Goal: Information Seeking & Learning: Learn about a topic

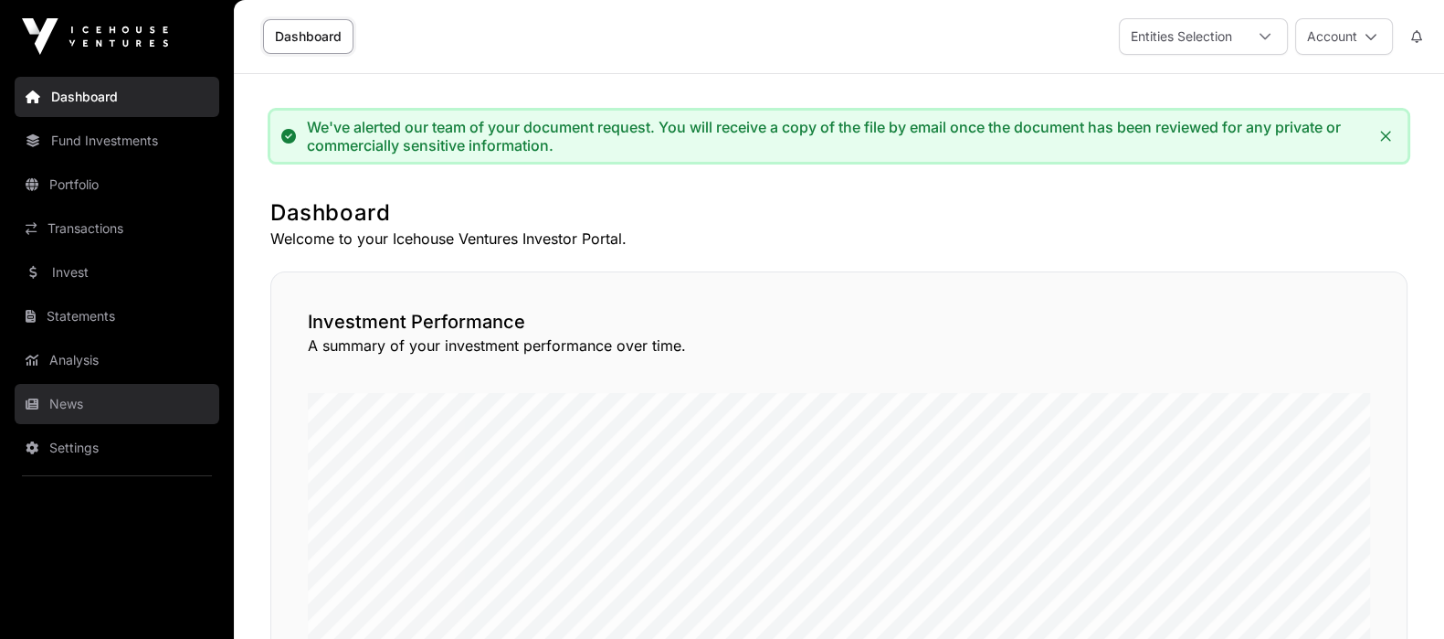
click at [67, 396] on link "News" at bounding box center [117, 404] width 205 height 40
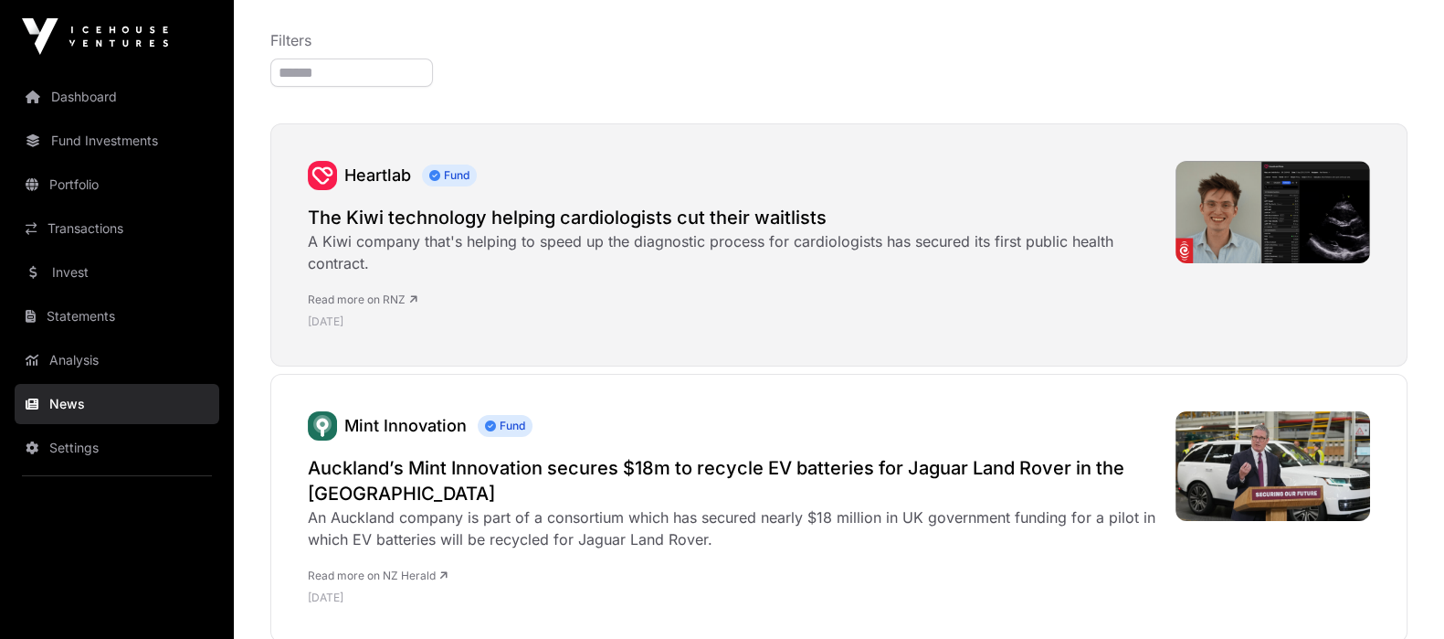
scroll to position [209, 0]
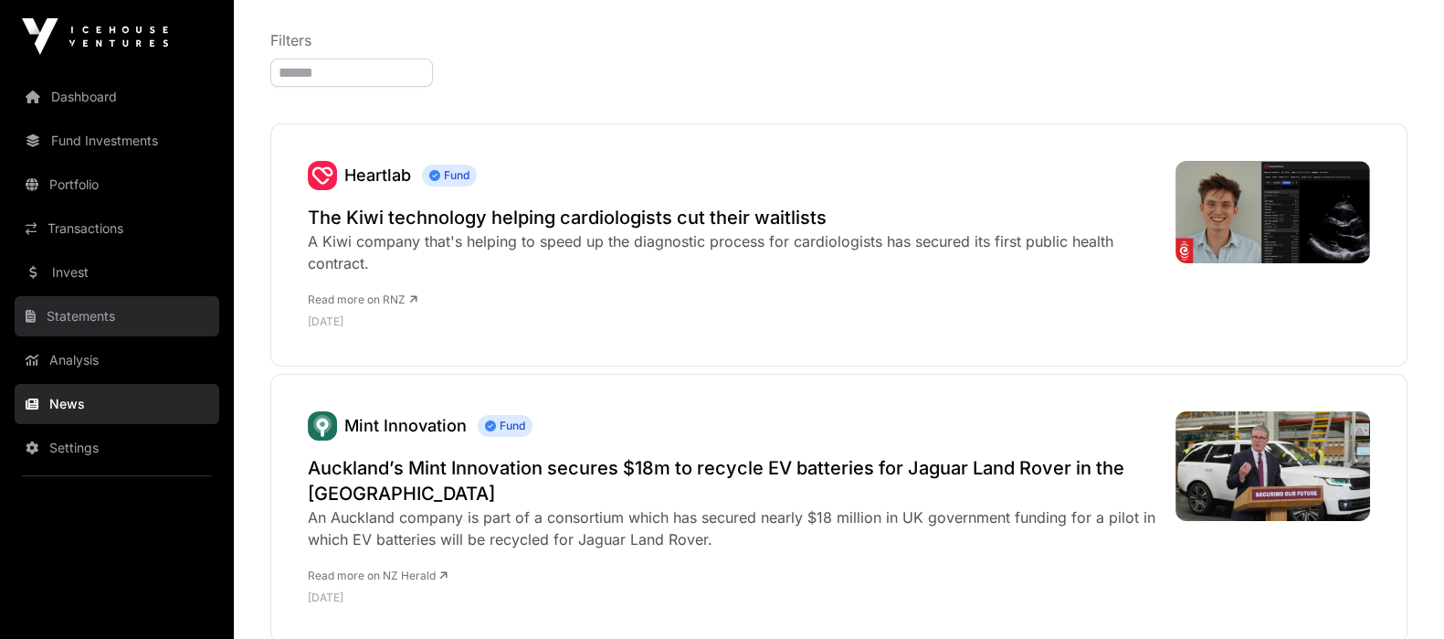
click at [108, 311] on link "Statements" at bounding box center [117, 316] width 205 height 40
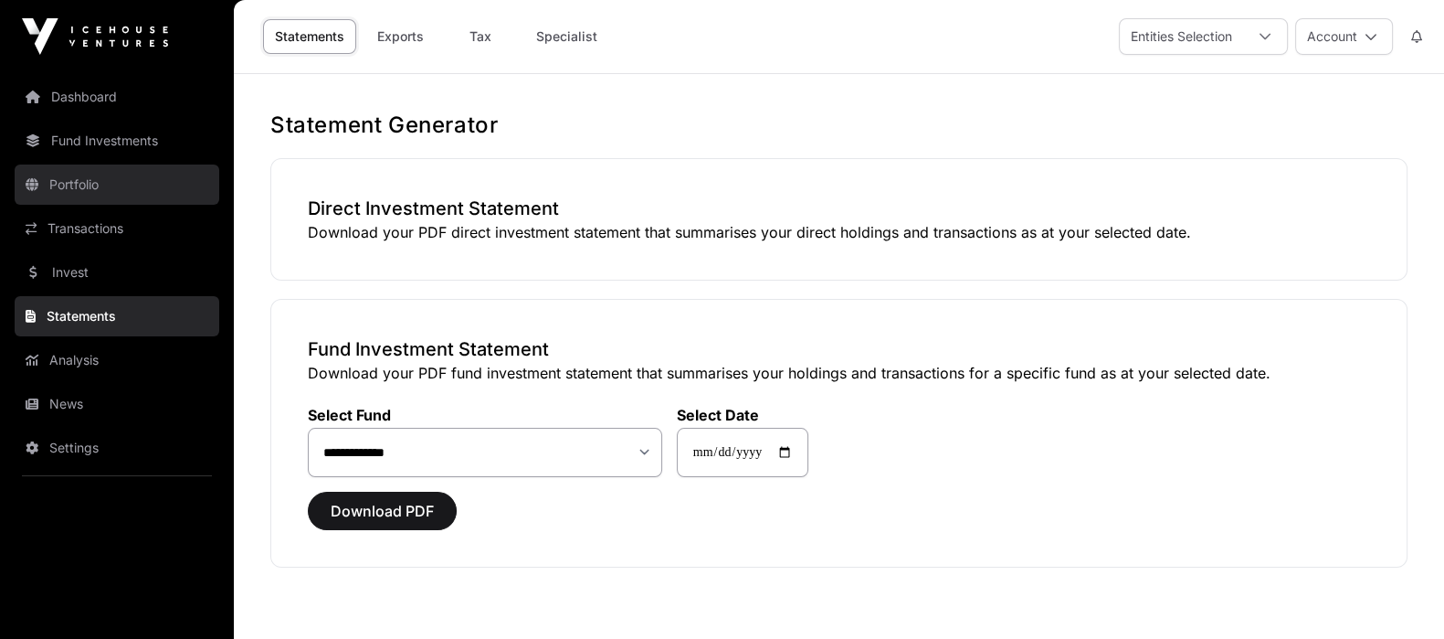
click at [103, 183] on link "Portfolio" at bounding box center [117, 184] width 205 height 40
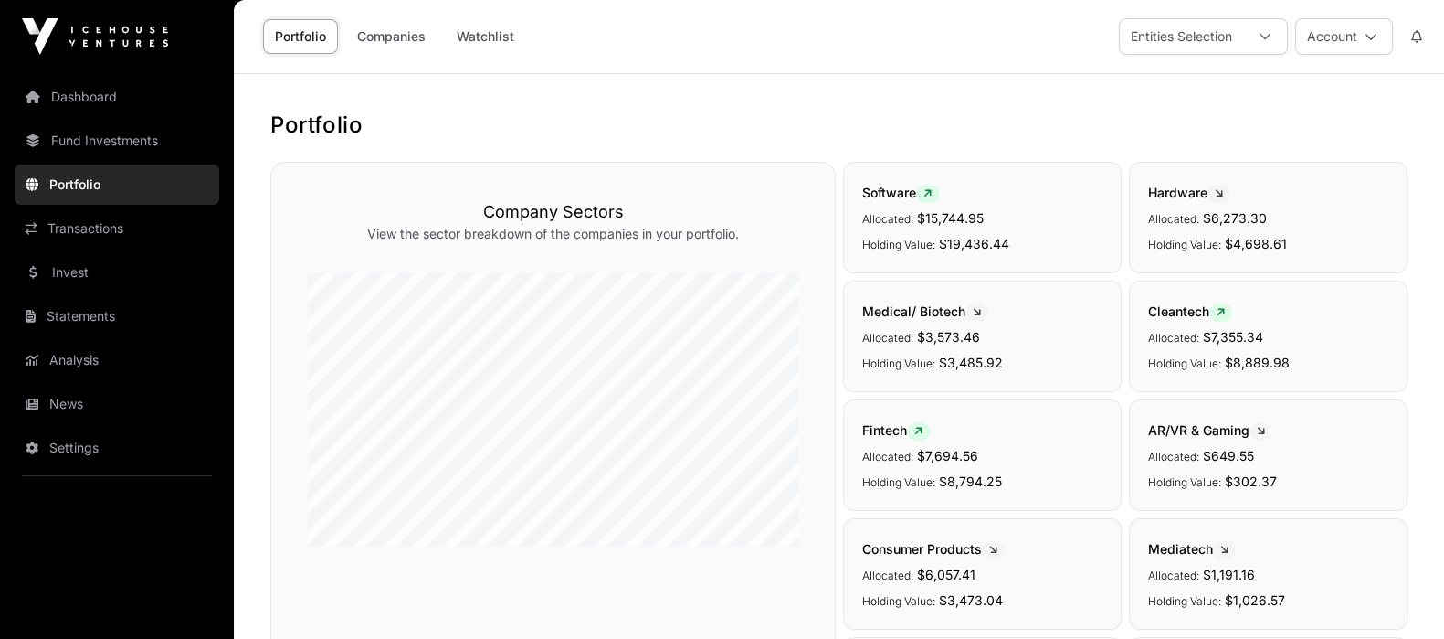
click at [121, 139] on link "Fund Investments" at bounding box center [117, 141] width 205 height 40
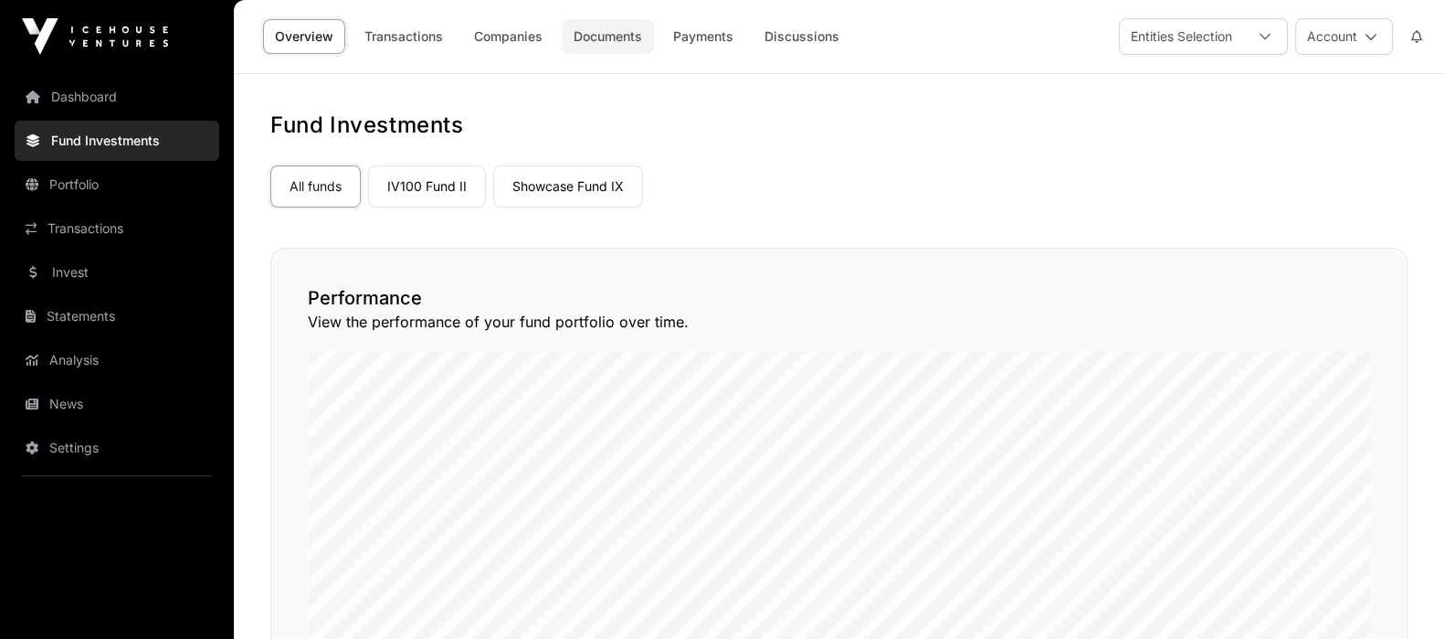
click at [603, 29] on link "Documents" at bounding box center [608, 36] width 92 height 35
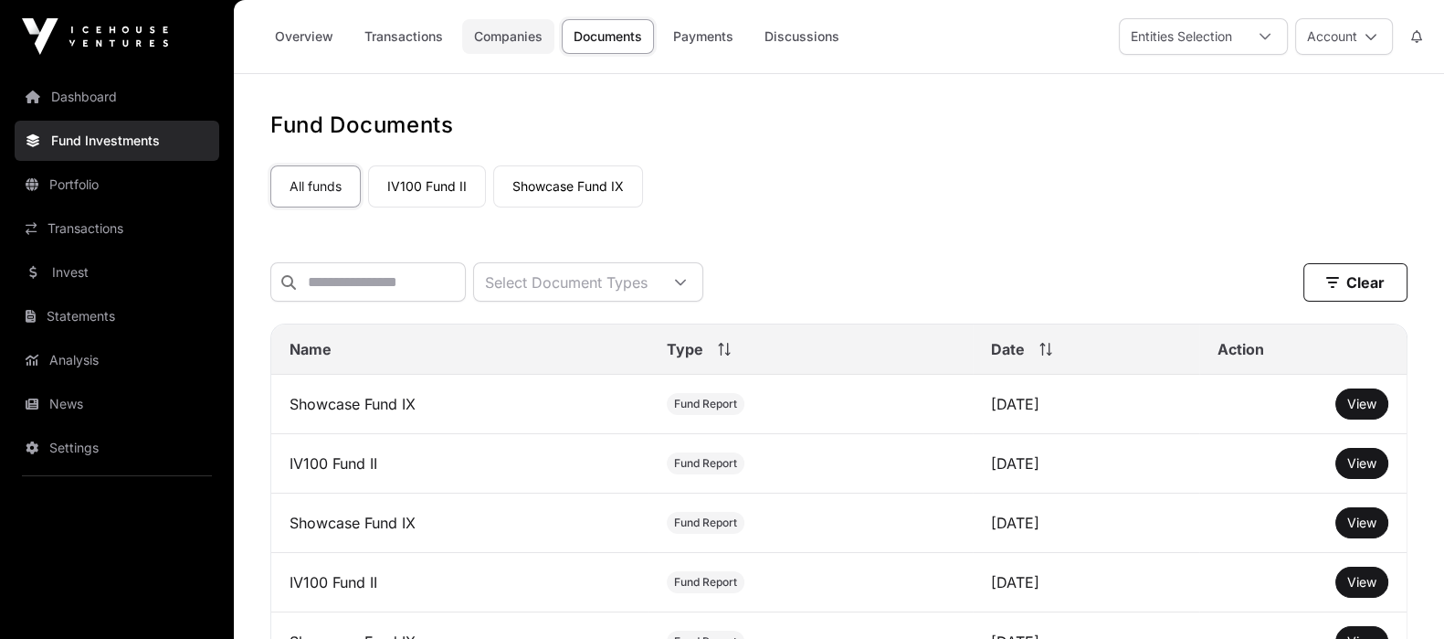
click at [498, 32] on link "Companies" at bounding box center [508, 36] width 92 height 35
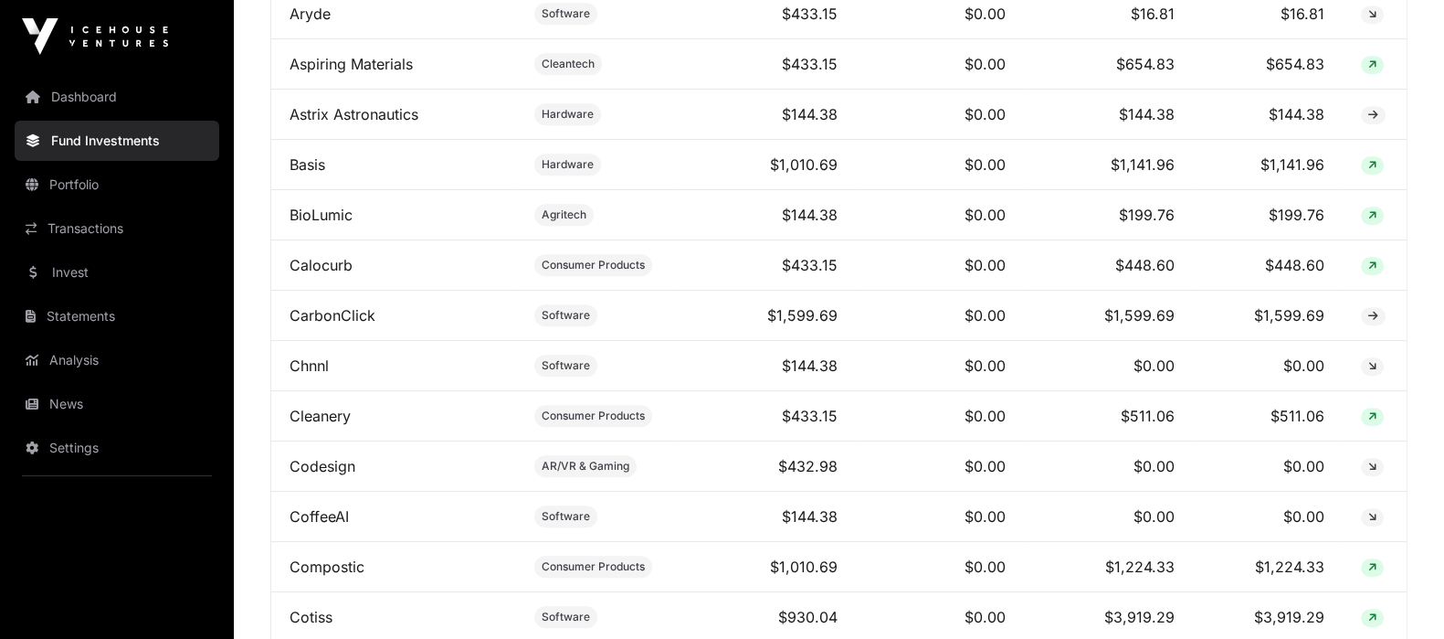
scroll to position [1288, 0]
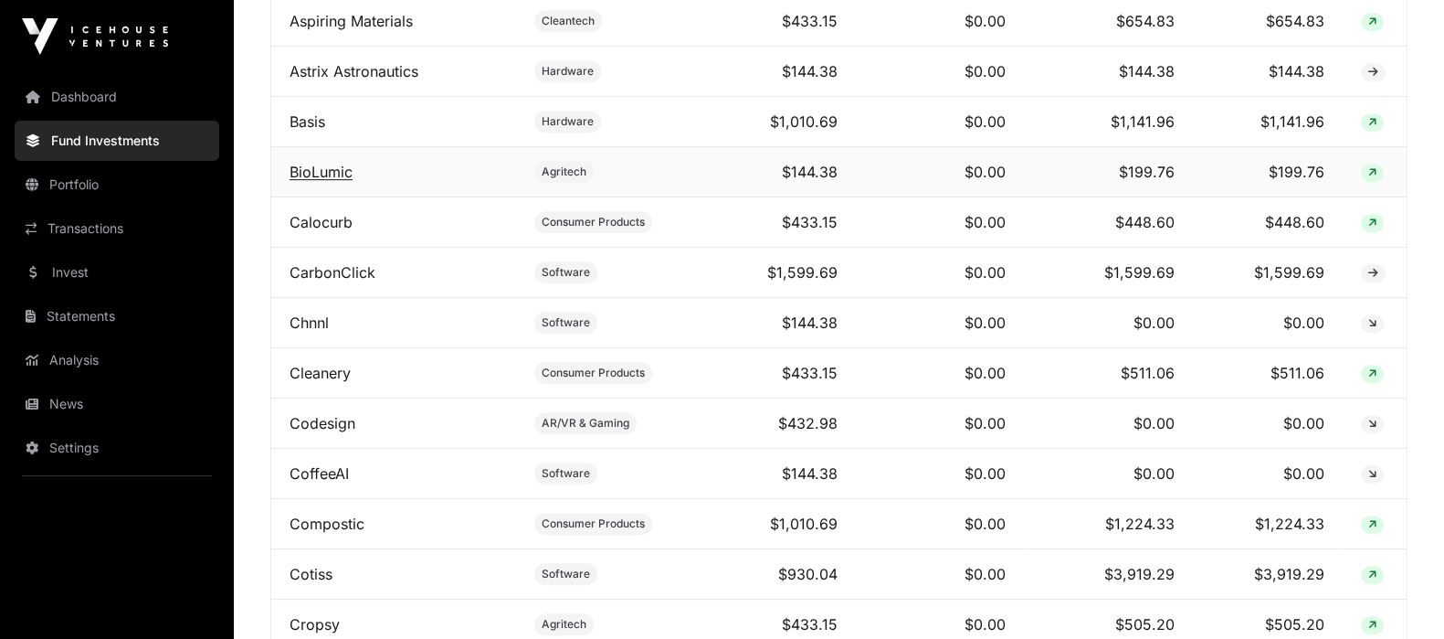
click at [330, 181] on link "BioLumic" at bounding box center [321, 172] width 63 height 18
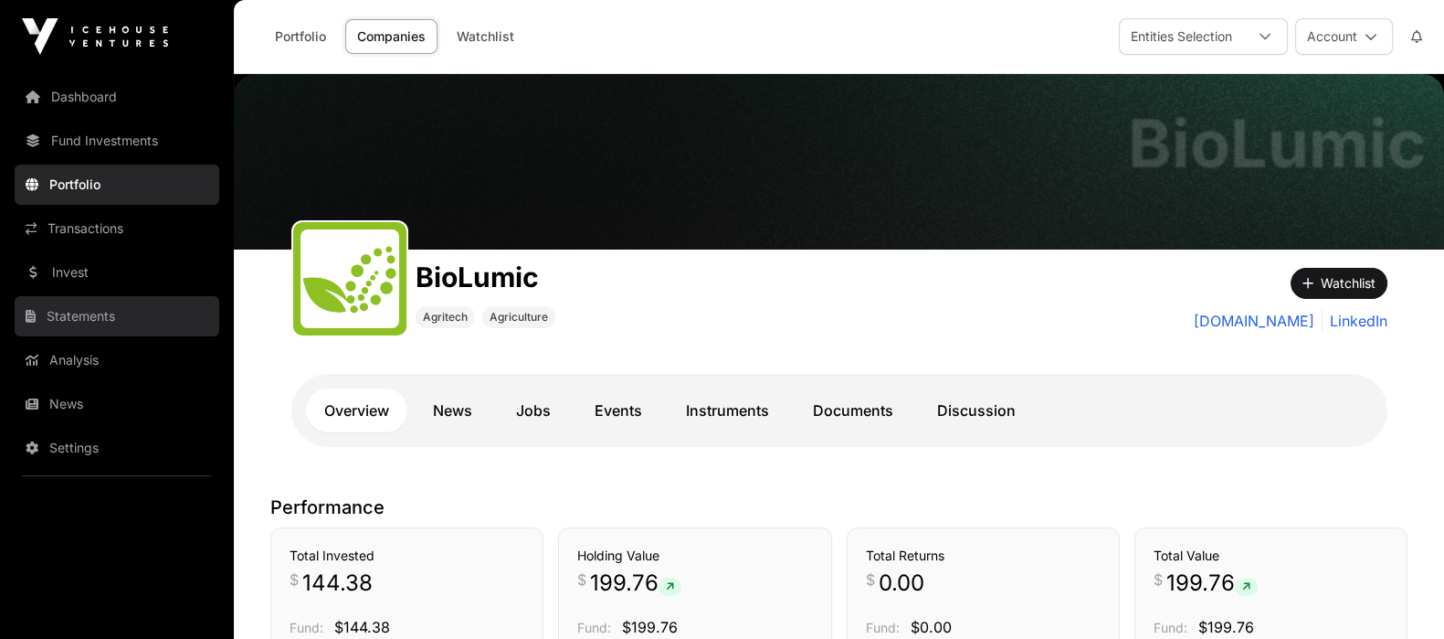
click at [116, 309] on link "Statements" at bounding box center [117, 316] width 205 height 40
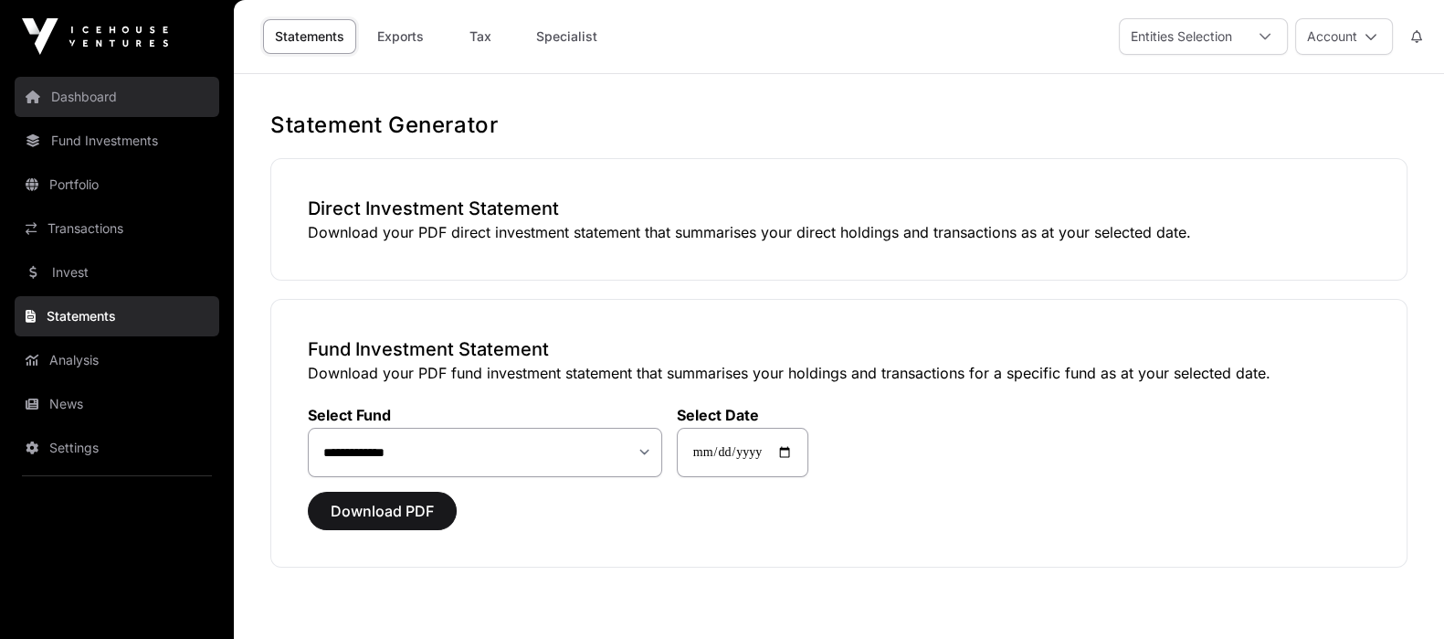
click at [92, 93] on link "Dashboard" at bounding box center [117, 97] width 205 height 40
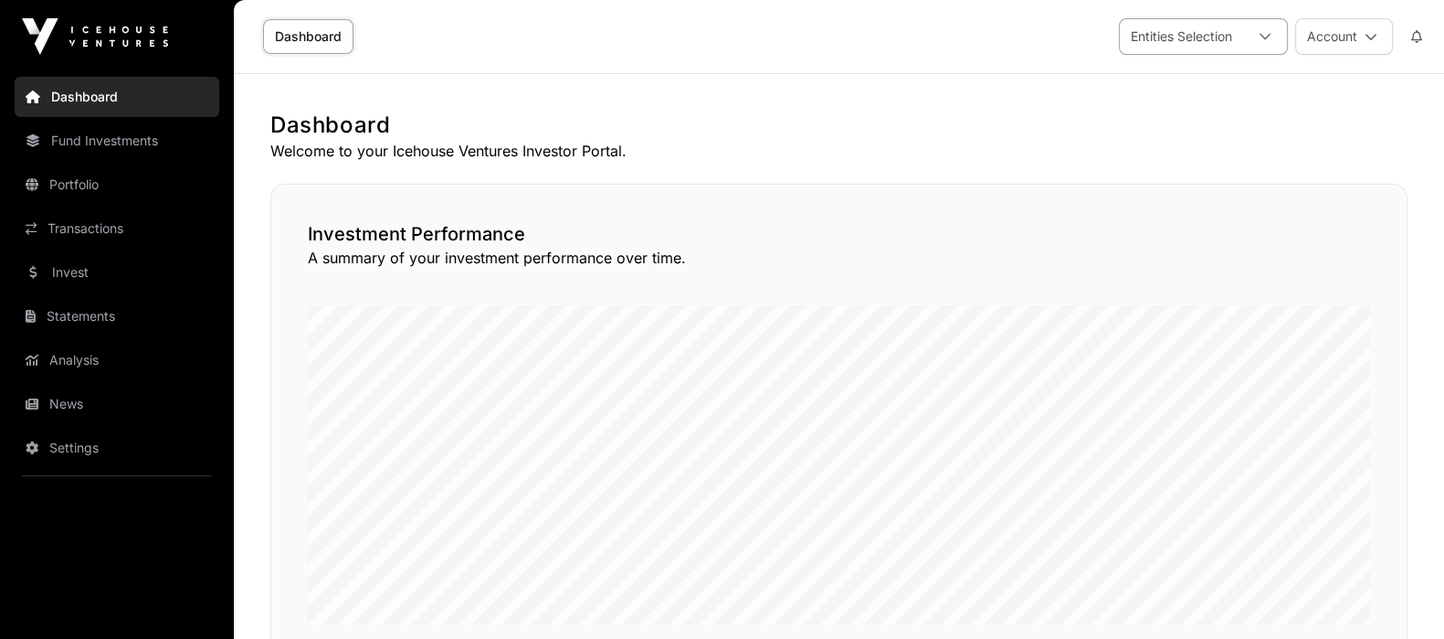
click at [1176, 36] on div "Entities Selection" at bounding box center [1181, 36] width 123 height 35
click at [1334, 44] on button "Account" at bounding box center [1344, 36] width 98 height 37
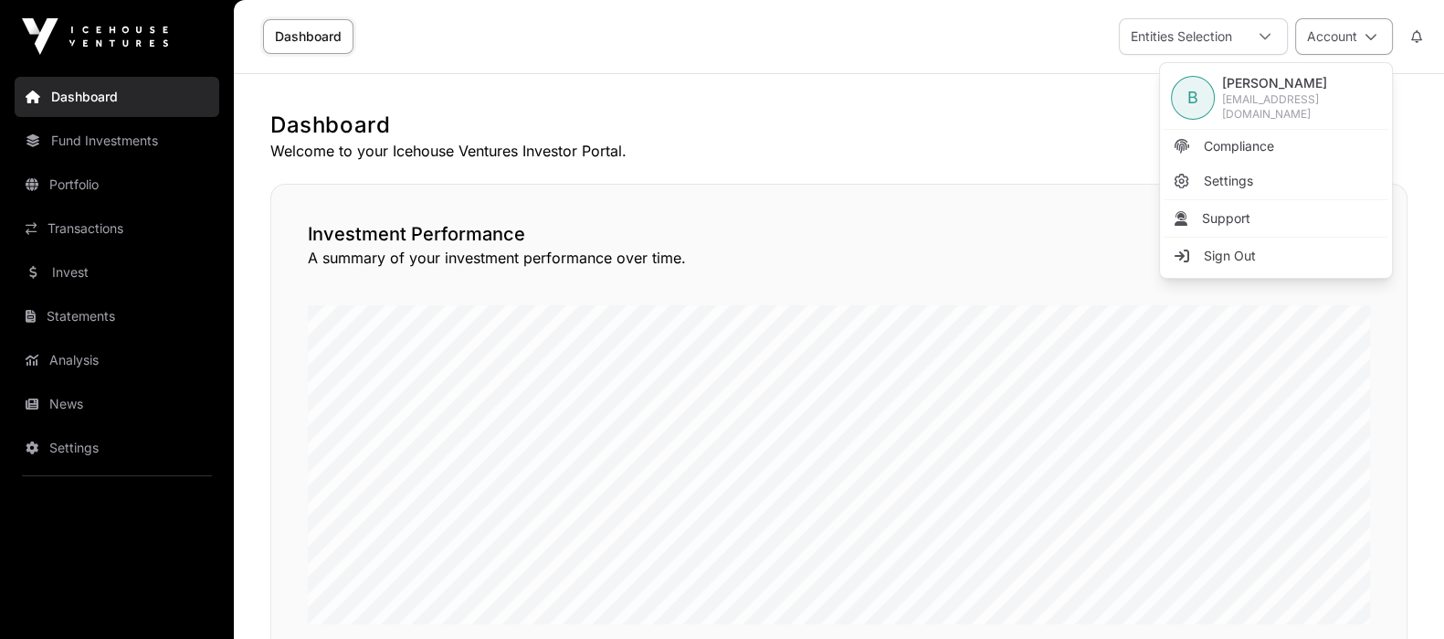
click at [1334, 44] on button "Account" at bounding box center [1344, 36] width 98 height 37
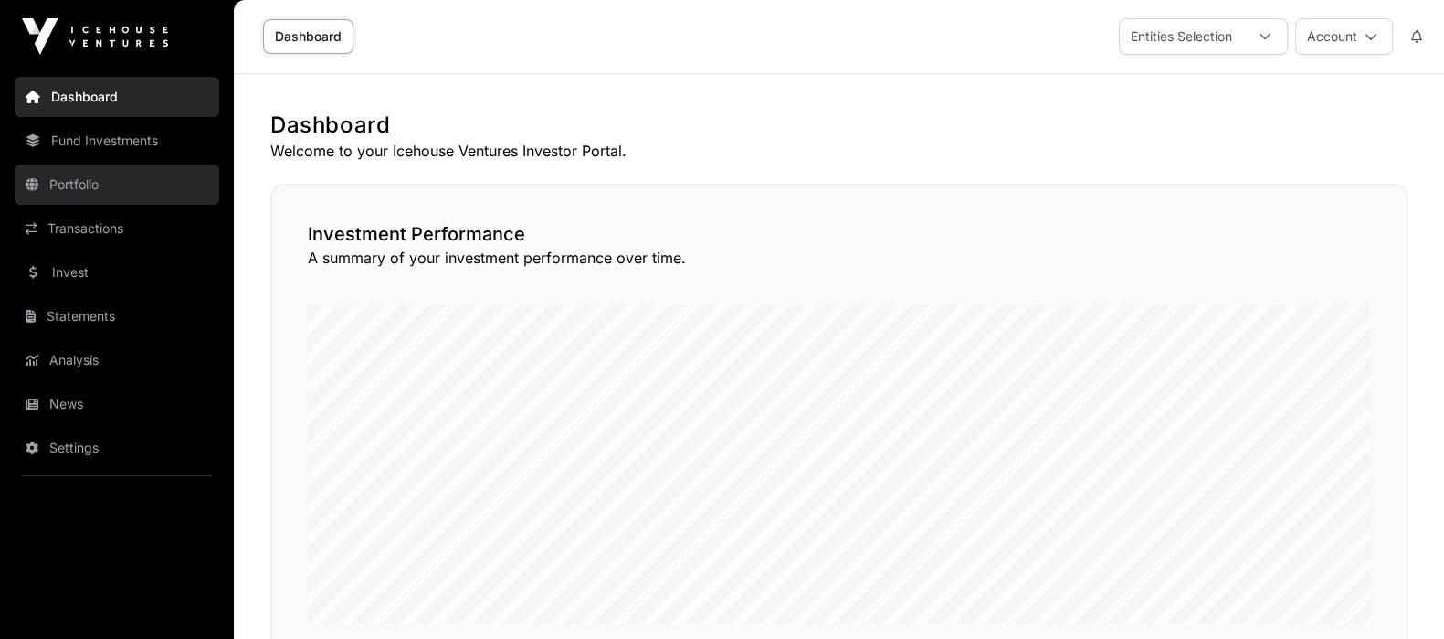
click at [69, 175] on link "Portfolio" at bounding box center [117, 184] width 205 height 40
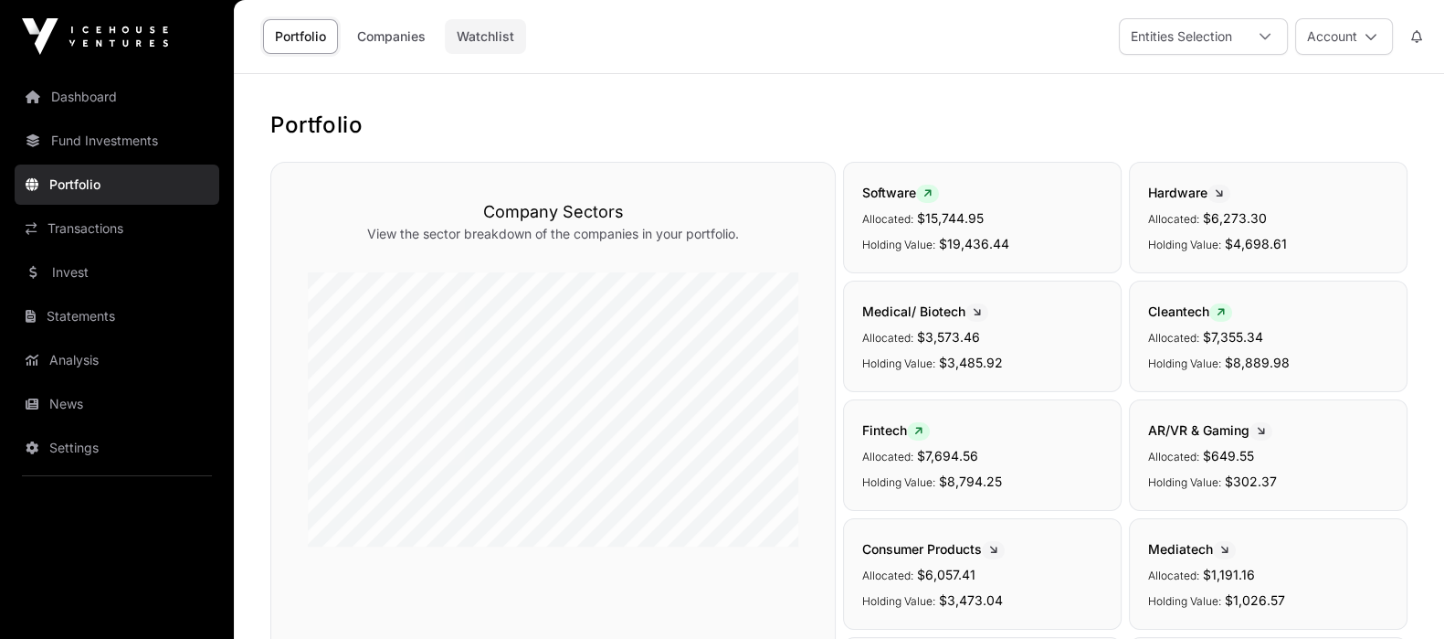
click at [461, 35] on link "Watchlist" at bounding box center [485, 36] width 81 height 35
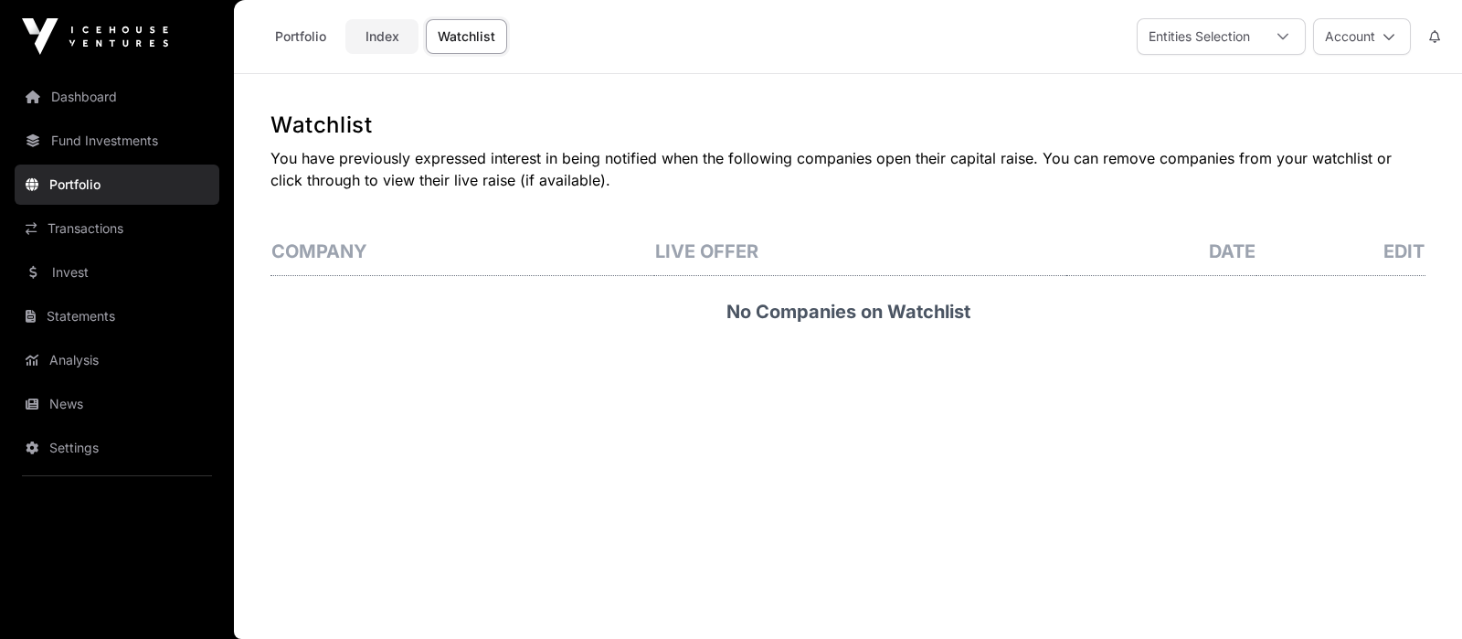
click at [375, 29] on link "Index" at bounding box center [381, 36] width 73 height 35
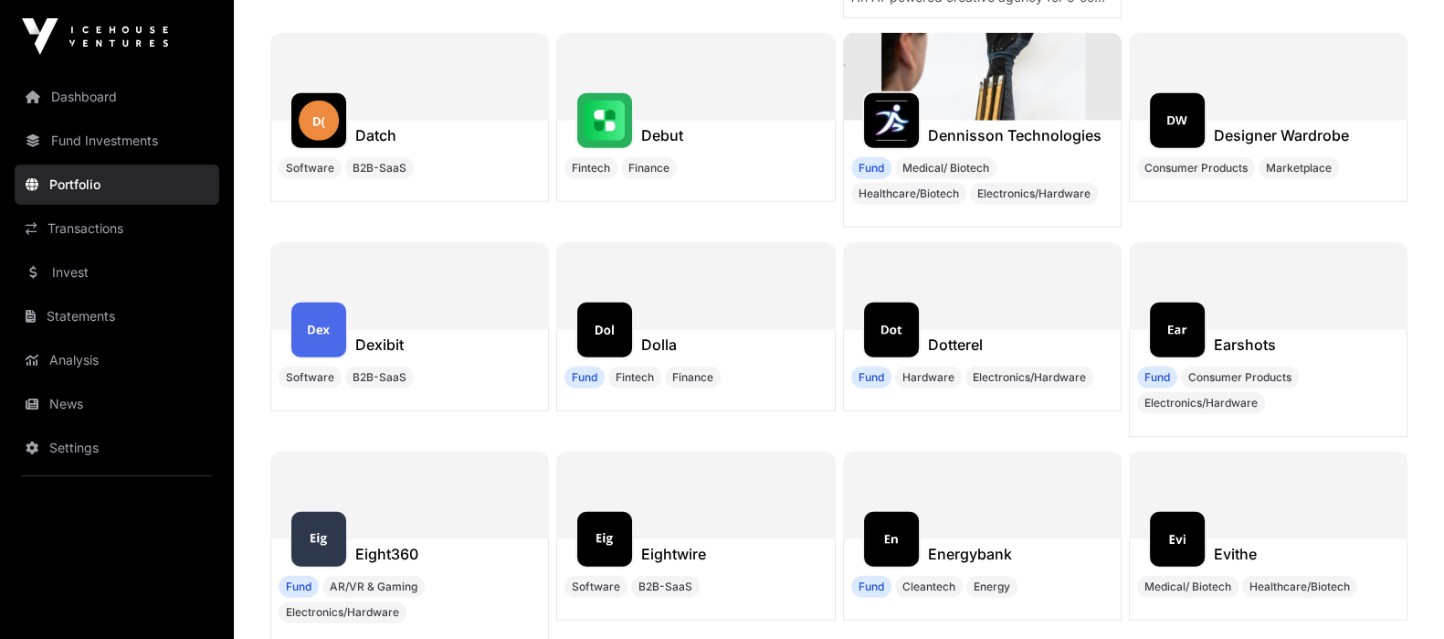
scroll to position [6249, 0]
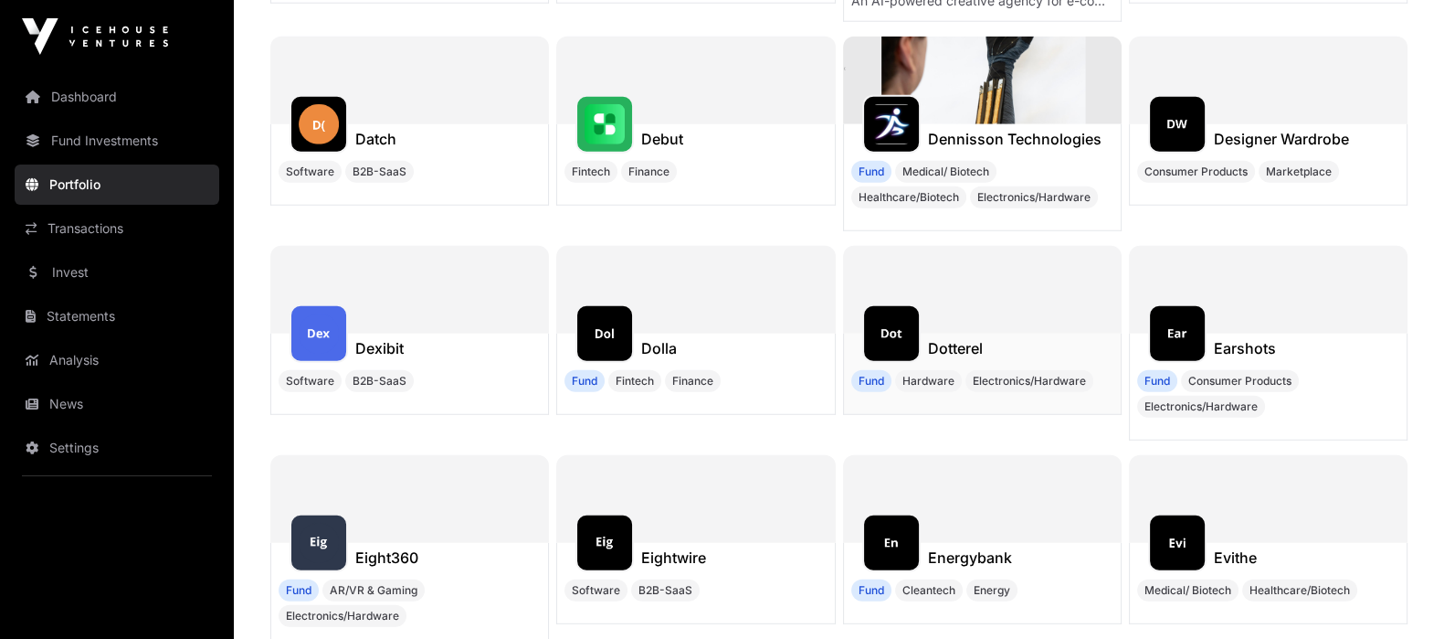
click at [911, 326] on img at bounding box center [891, 333] width 40 height 40
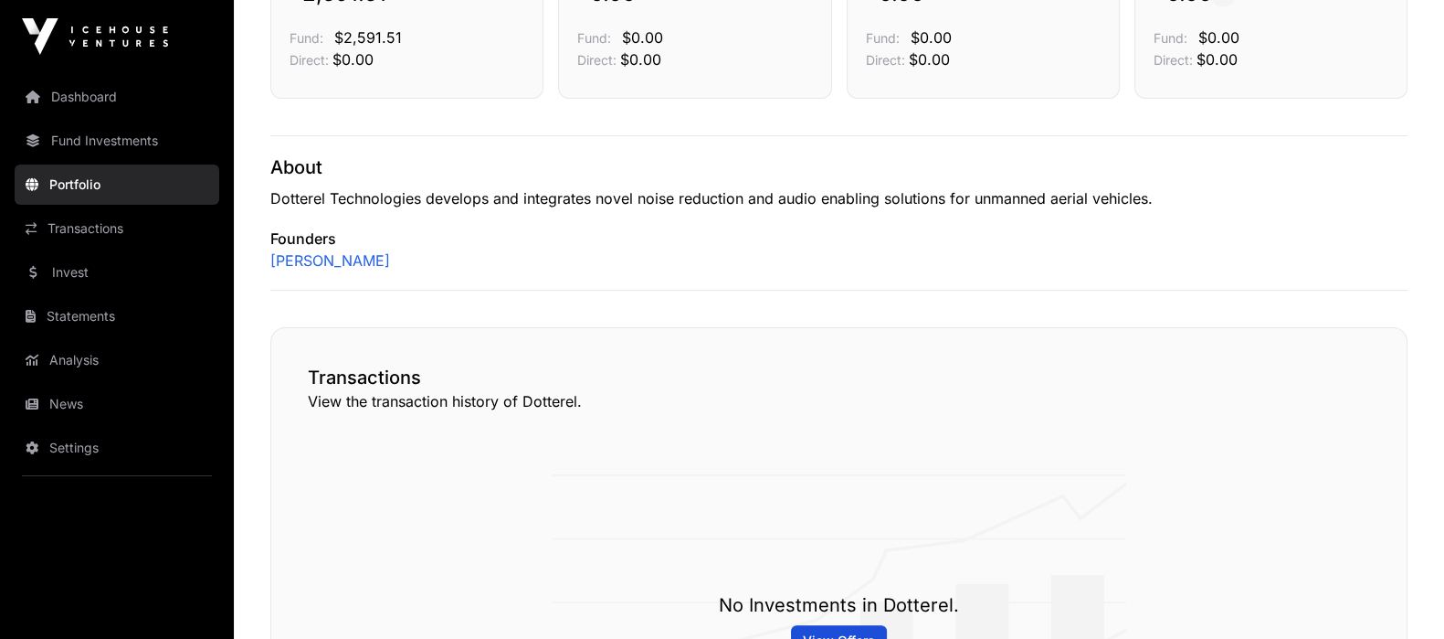
scroll to position [331, 0]
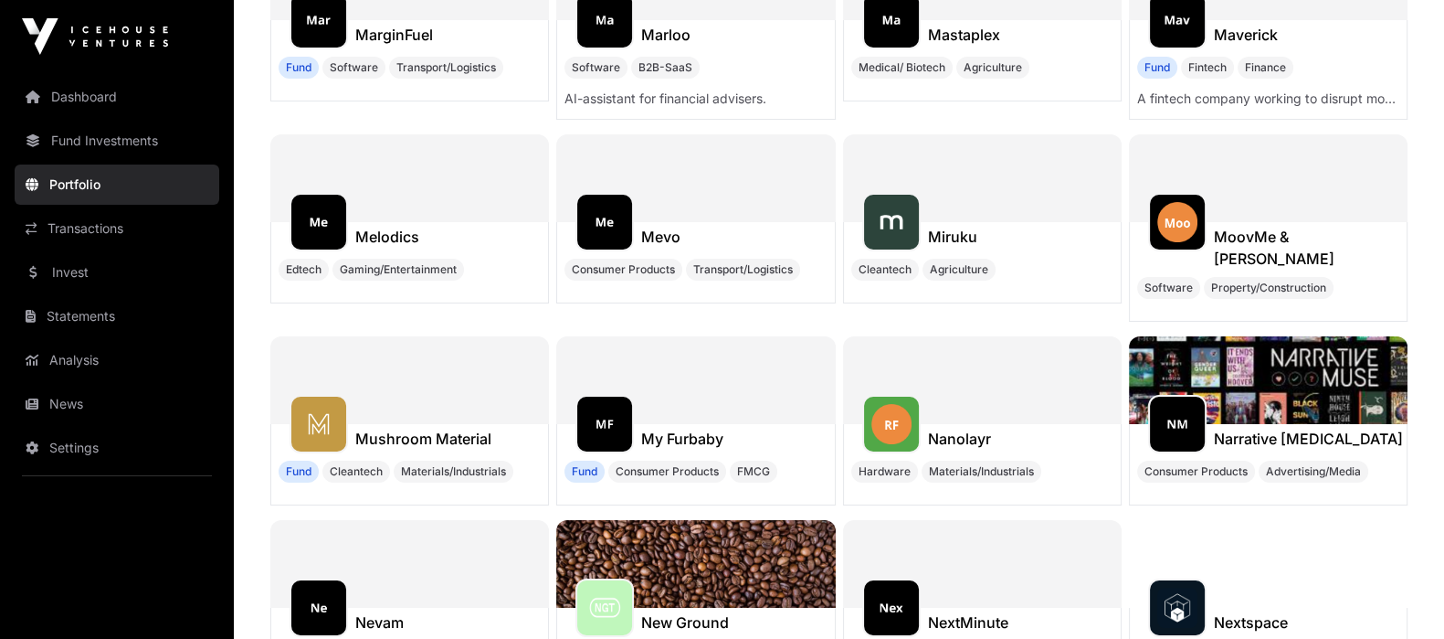
scroll to position [8381, 0]
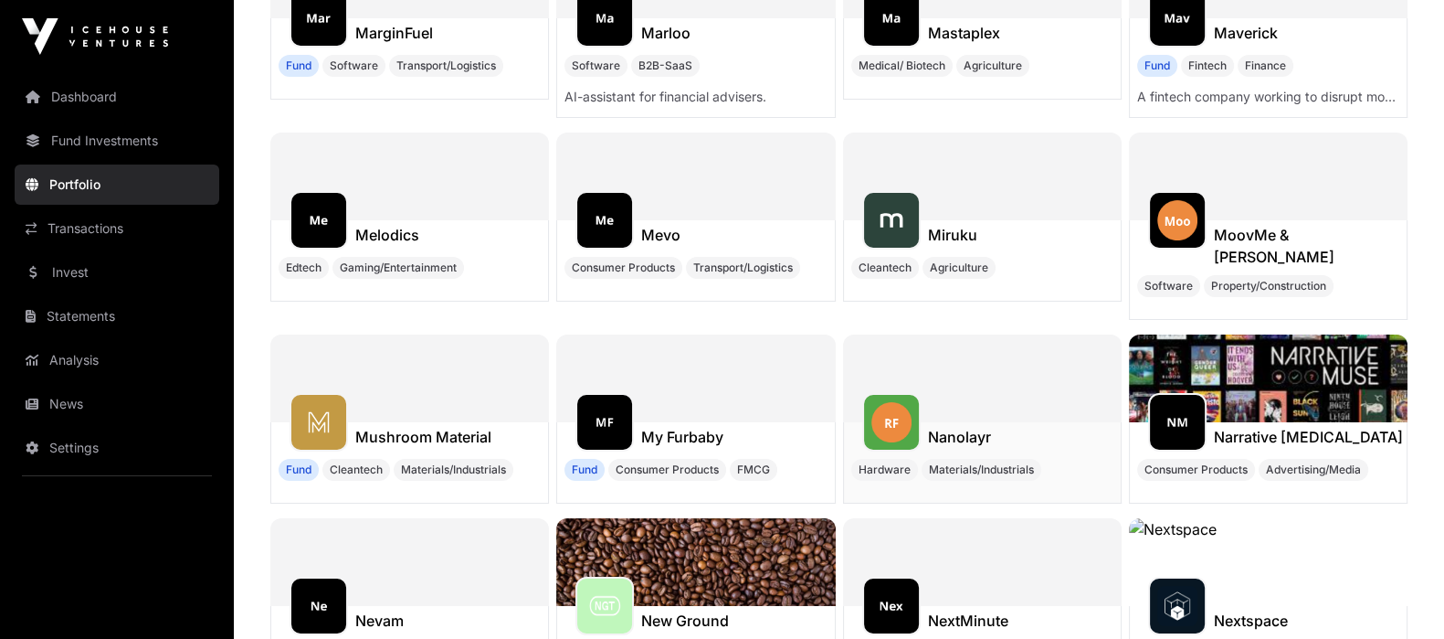
click at [974, 426] on h1 "Nanolayr" at bounding box center [959, 437] width 63 height 22
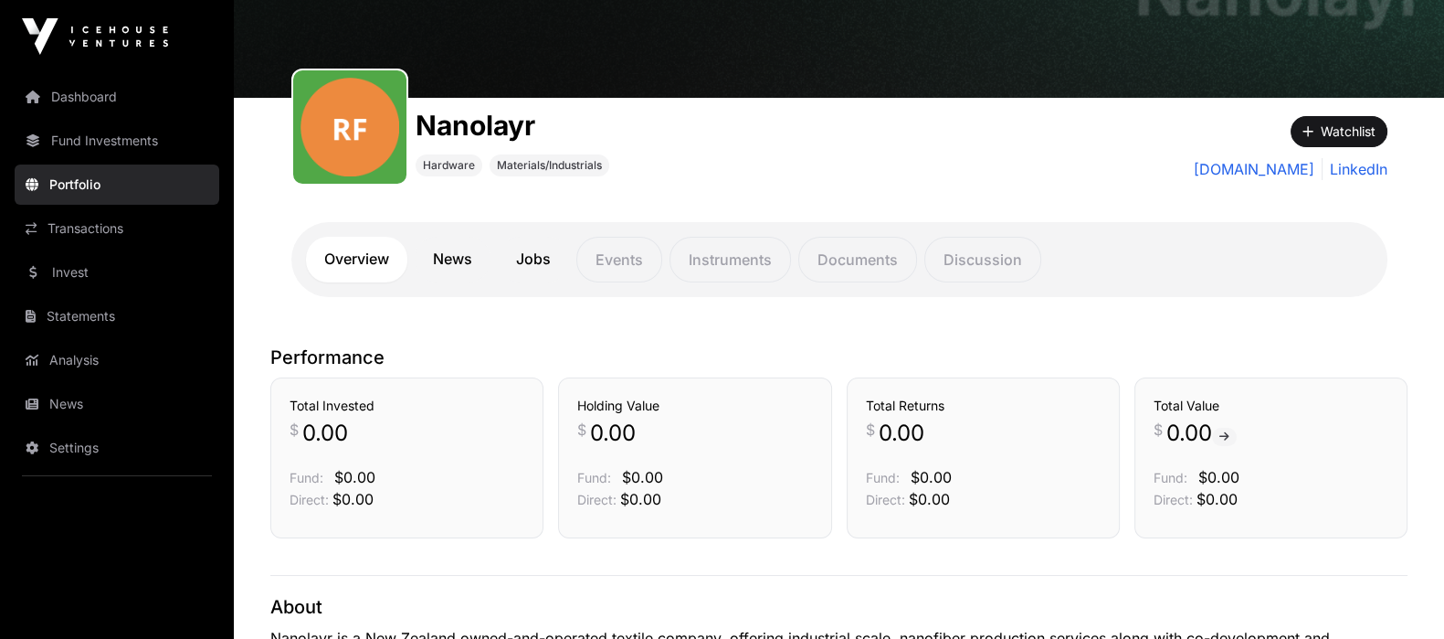
scroll to position [132, 0]
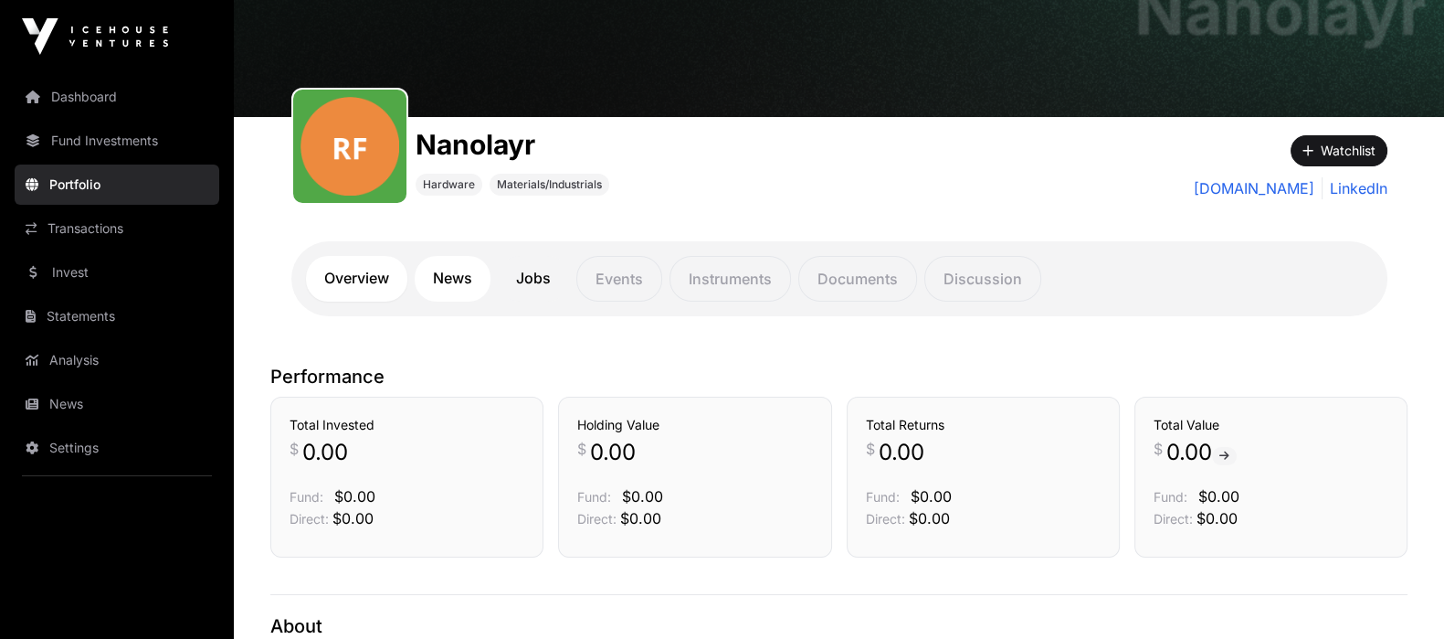
click at [455, 271] on link "News" at bounding box center [453, 279] width 76 height 46
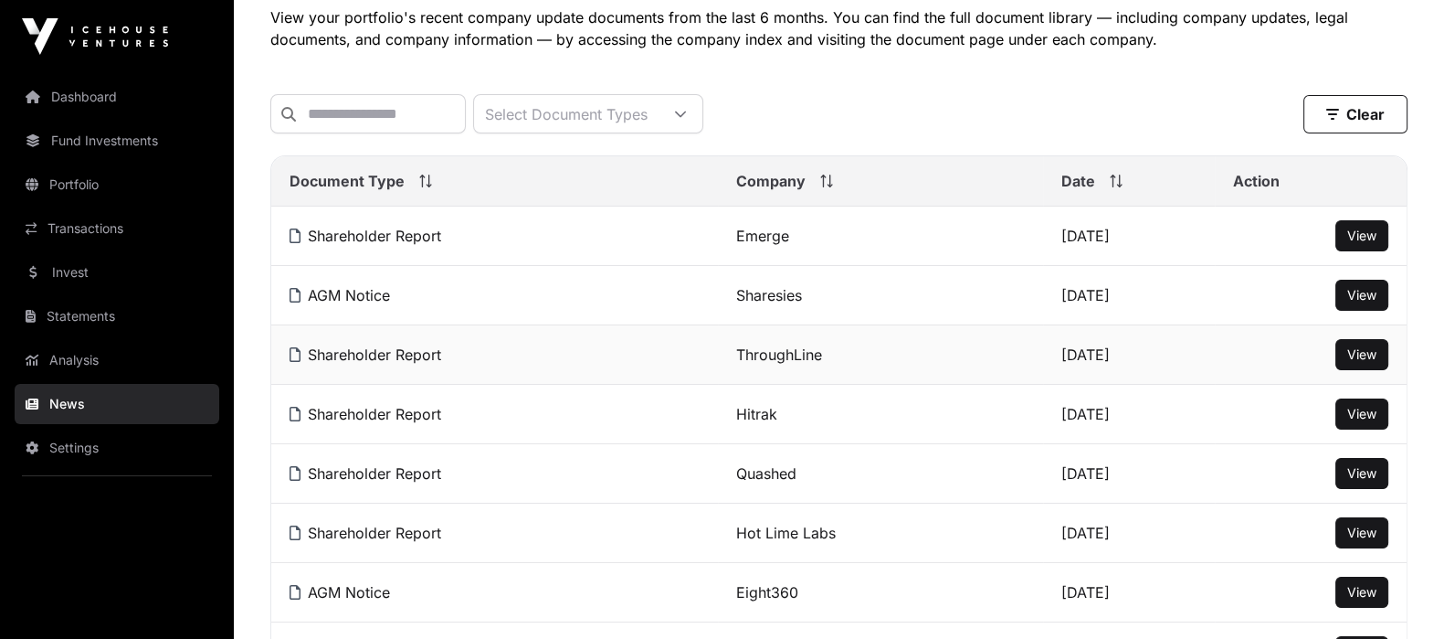
scroll to position [148, 0]
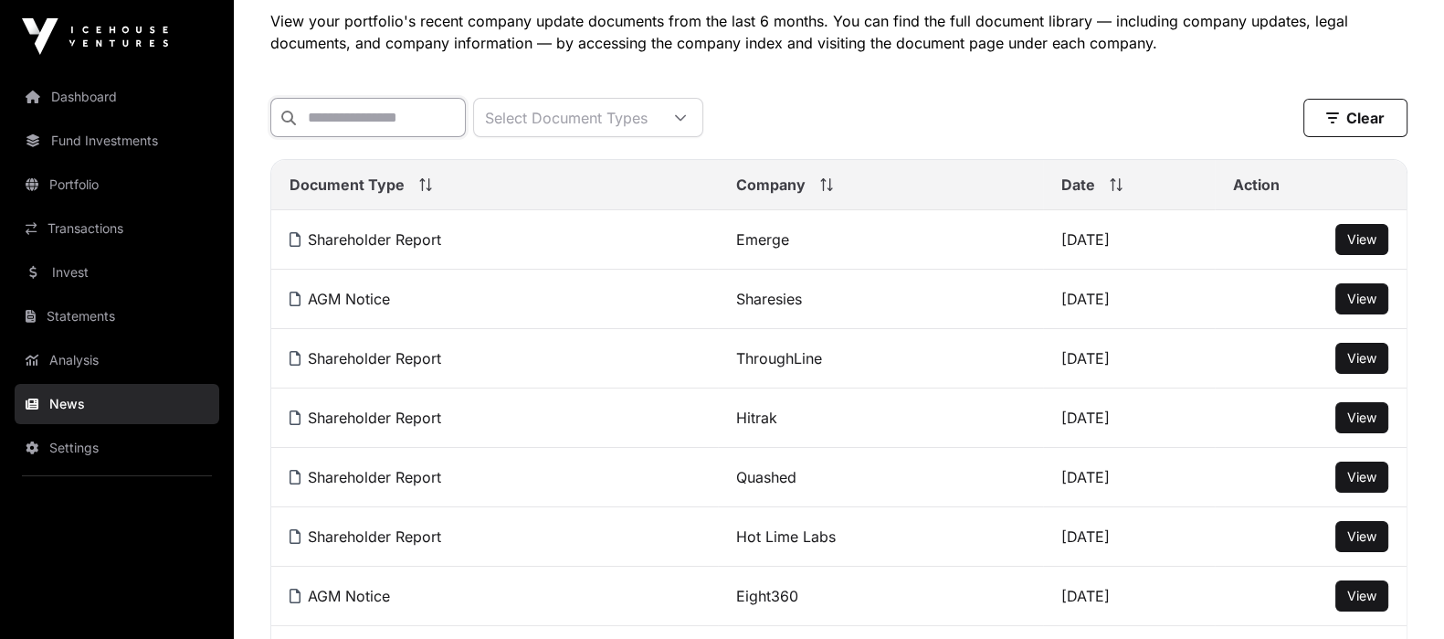
click at [354, 126] on input "text" at bounding box center [367, 117] width 195 height 39
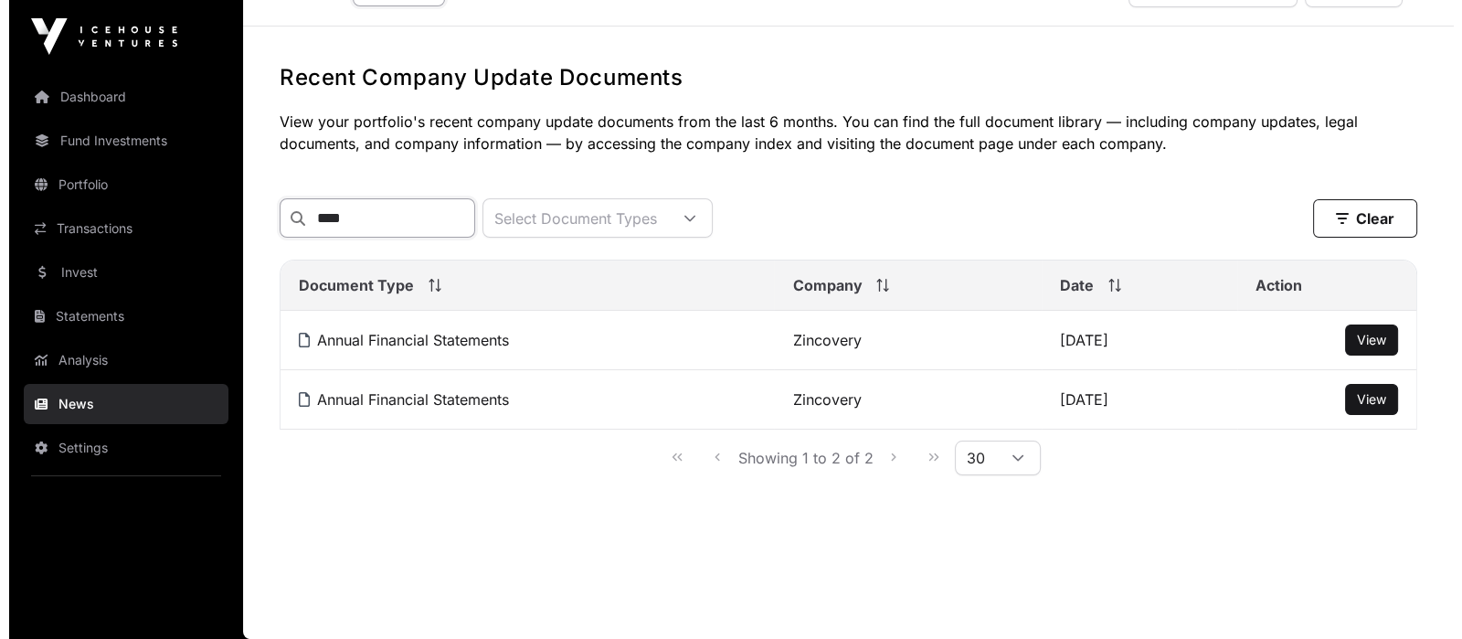
scroll to position [0, 0]
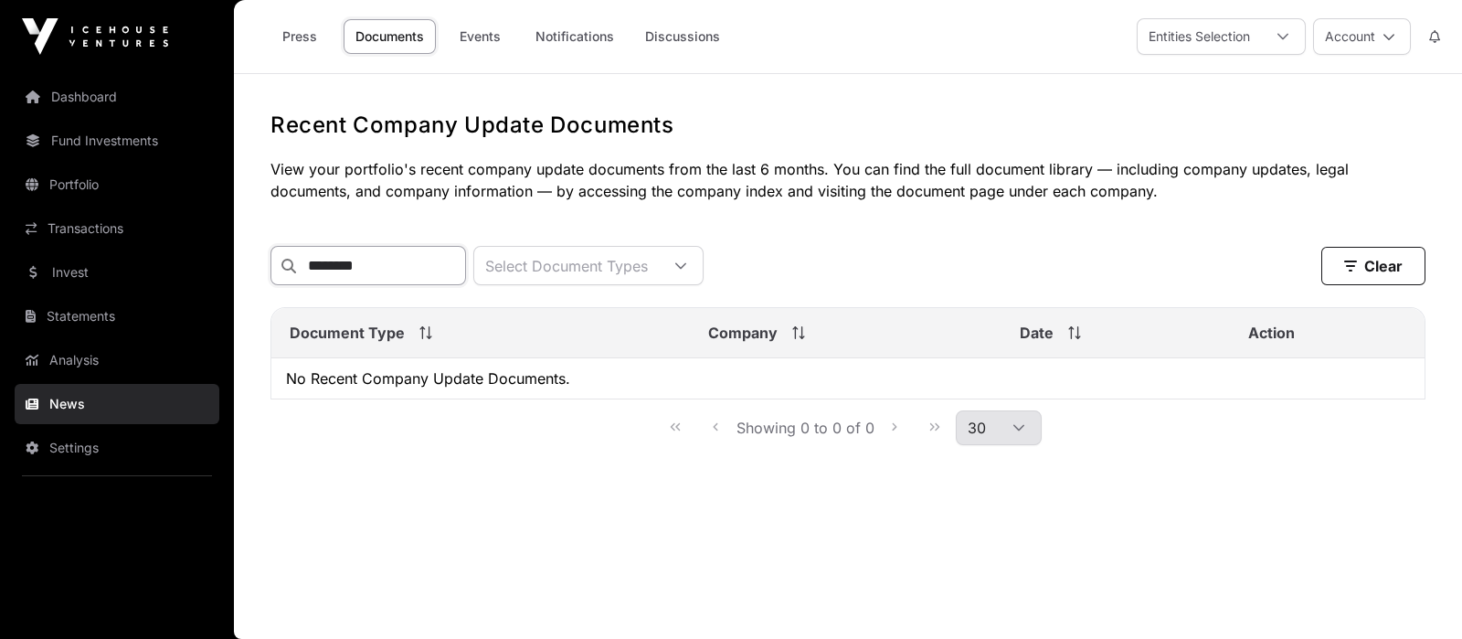
type input "********"
